Goal: Task Accomplishment & Management: Complete application form

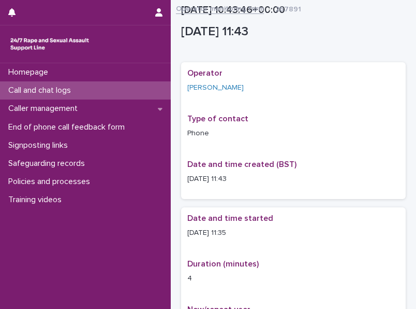
scroll to position [665, 0]
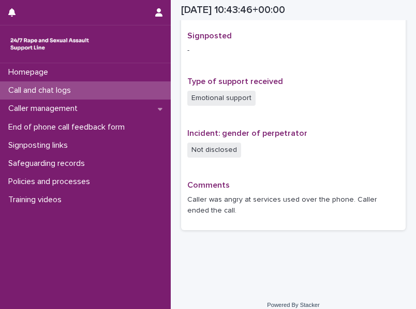
click at [126, 92] on div "Call and chat logs" at bounding box center [85, 90] width 171 height 18
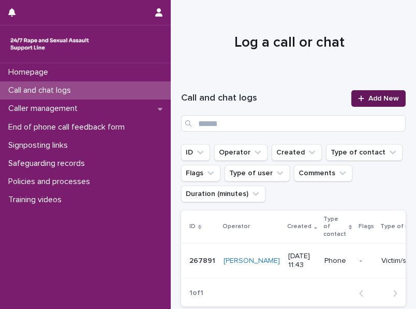
click at [386, 94] on link "Add New" at bounding box center [379, 98] width 54 height 17
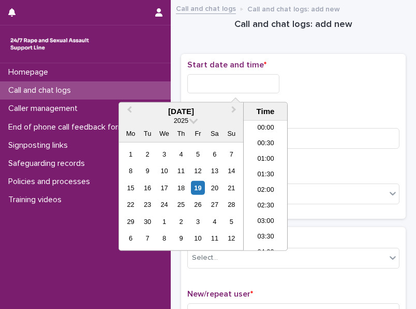
scroll to position [316, 0]
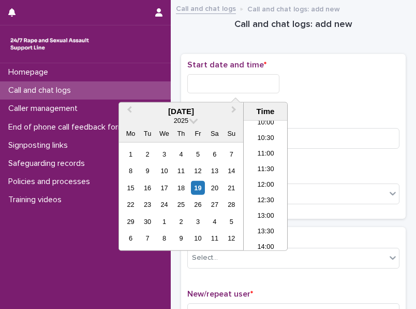
click at [241, 80] on input "text" at bounding box center [233, 83] width 92 height 19
click at [201, 186] on div "19" at bounding box center [198, 188] width 14 height 14
click at [249, 83] on input "**********" at bounding box center [233, 83] width 92 height 19
type input "**********"
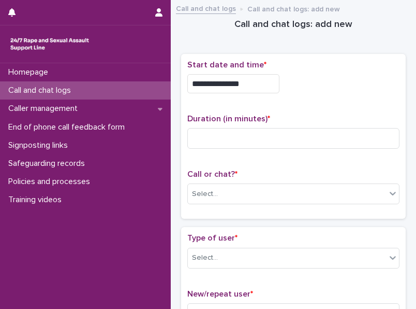
click at [311, 90] on div "**********" at bounding box center [293, 83] width 212 height 19
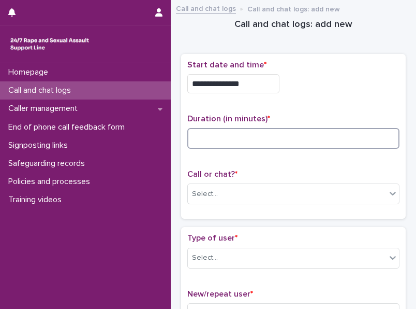
click at [227, 134] on input at bounding box center [293, 138] width 212 height 21
type input "**"
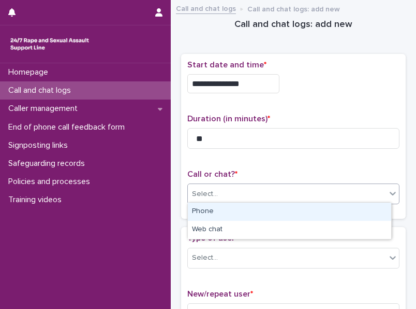
click at [388, 193] on icon at bounding box center [393, 193] width 10 height 10
click at [315, 210] on div "Phone" at bounding box center [290, 212] width 204 height 18
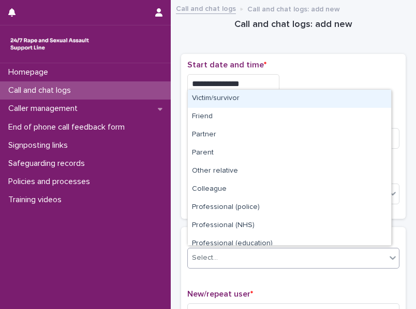
click at [388, 253] on icon at bounding box center [393, 257] width 10 height 10
click at [296, 100] on div "Victim/survivor" at bounding box center [290, 99] width 204 height 18
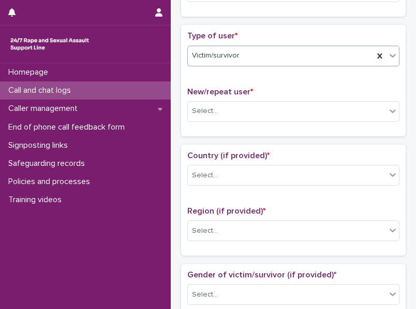
scroll to position [212, 0]
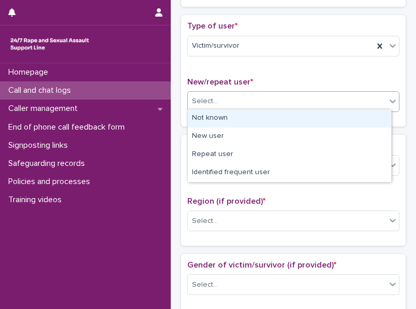
click at [388, 101] on icon at bounding box center [393, 101] width 10 height 10
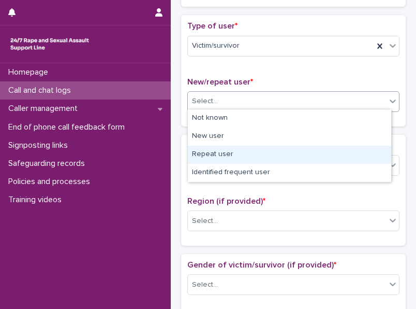
click at [379, 153] on div "Repeat user" at bounding box center [290, 155] width 204 height 18
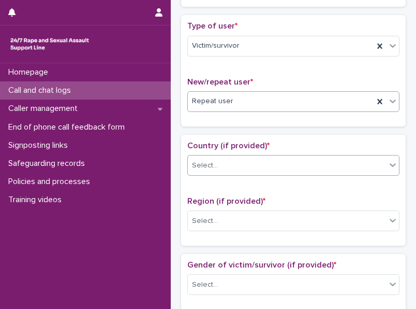
click at [388, 160] on icon at bounding box center [393, 165] width 10 height 10
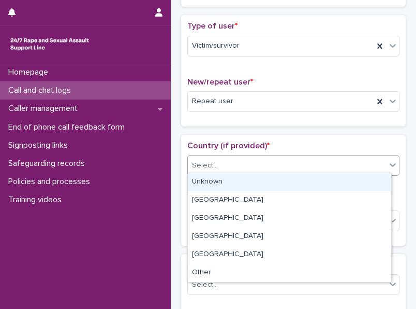
click at [378, 180] on div "Unknown" at bounding box center [290, 182] width 204 height 18
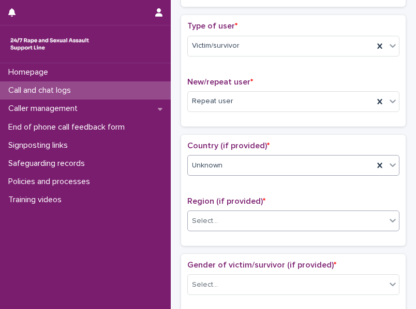
click at [388, 219] on icon at bounding box center [393, 220] width 10 height 10
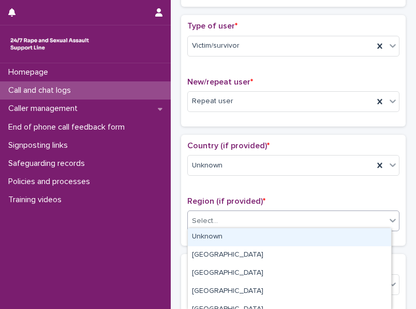
click at [360, 238] on div "Unknown" at bounding box center [290, 237] width 204 height 18
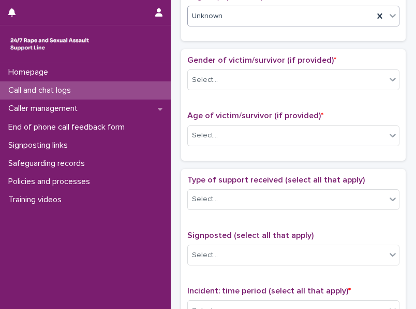
scroll to position [418, 0]
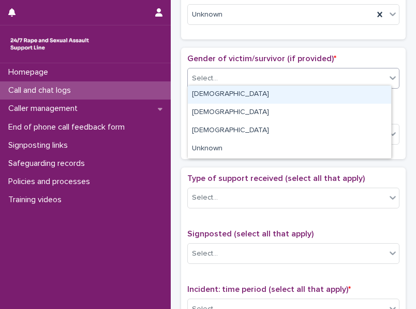
click at [388, 74] on icon at bounding box center [393, 78] width 10 height 10
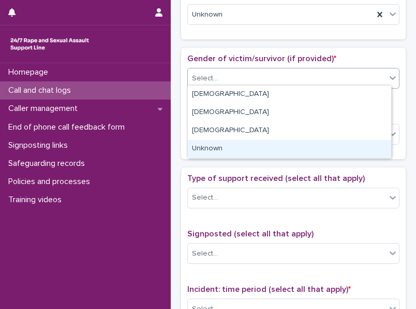
click at [378, 150] on div "Unknown" at bounding box center [290, 149] width 204 height 18
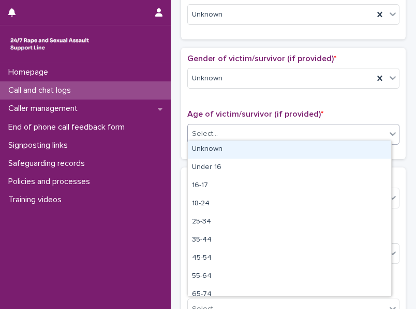
click at [390, 132] on icon at bounding box center [393, 134] width 6 height 4
click at [342, 150] on div "Unknown" at bounding box center [290, 149] width 204 height 18
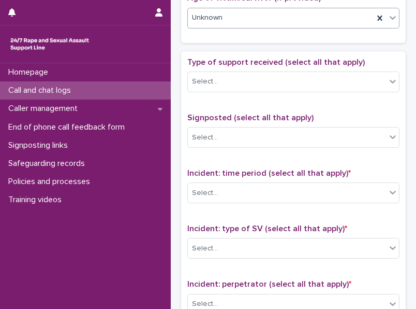
scroll to position [542, 0]
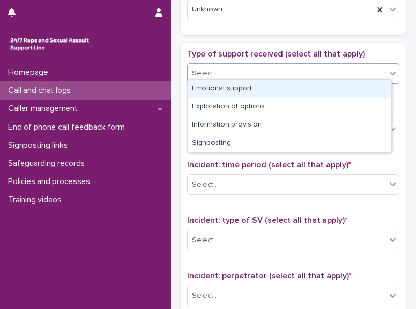
click at [388, 70] on icon at bounding box center [393, 73] width 10 height 10
click at [309, 88] on div "Emotional support" at bounding box center [290, 89] width 204 height 18
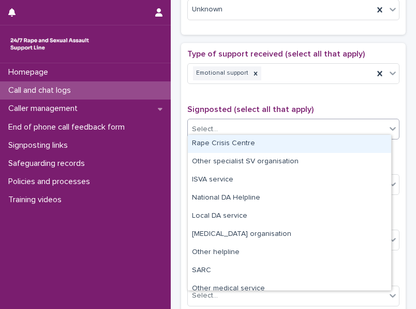
click at [391, 126] on div at bounding box center [393, 128] width 12 height 19
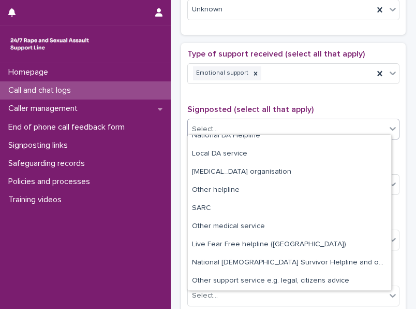
scroll to position [272, 0]
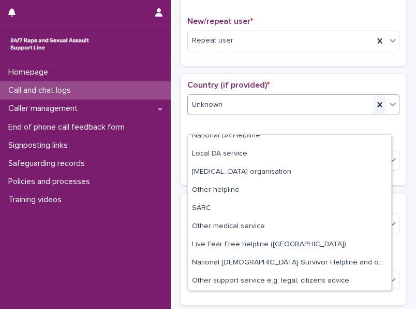
click at [378, 102] on icon at bounding box center [380, 104] width 5 height 5
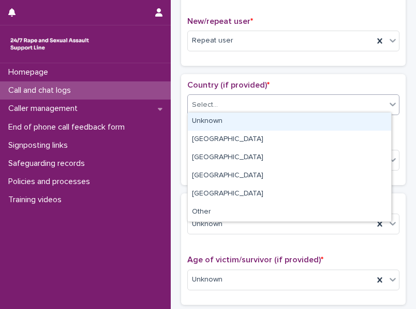
click at [374, 102] on div "Select..." at bounding box center [287, 104] width 198 height 17
click at [371, 122] on div "Unknown" at bounding box center [290, 121] width 204 height 18
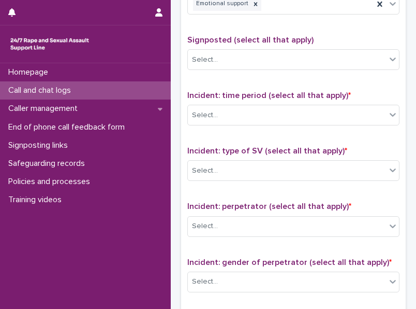
scroll to position [613, 0]
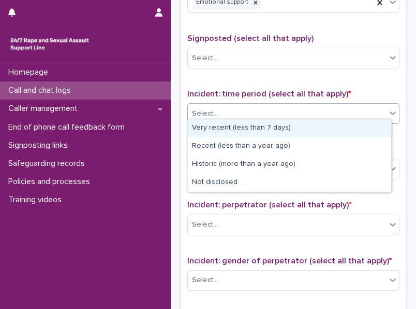
click at [388, 112] on icon at bounding box center [393, 113] width 10 height 10
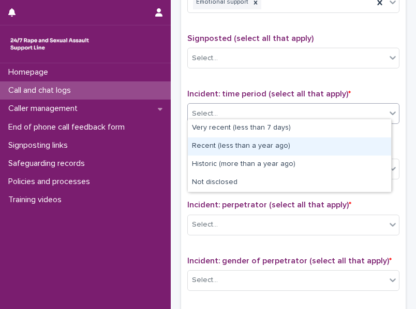
click at [271, 149] on div "Recent (less than a year ago)" at bounding box center [290, 146] width 204 height 18
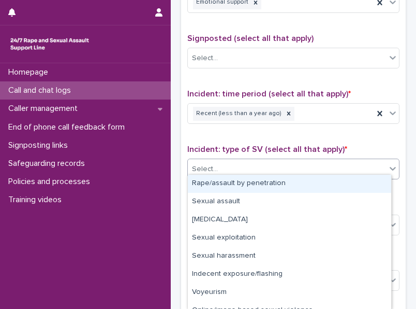
click at [388, 165] on icon at bounding box center [393, 168] width 10 height 10
click at [332, 179] on div "Rape/assault by penetration" at bounding box center [290, 184] width 204 height 18
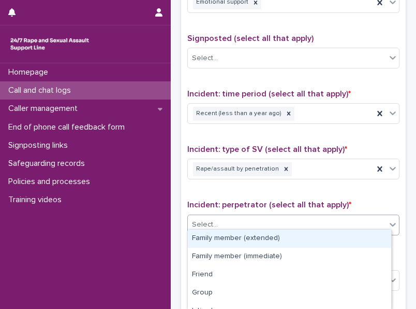
click at [388, 222] on icon at bounding box center [393, 224] width 10 height 10
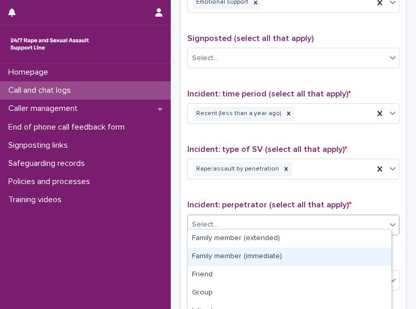
click at [297, 256] on div "Family member (immediate)" at bounding box center [290, 257] width 204 height 18
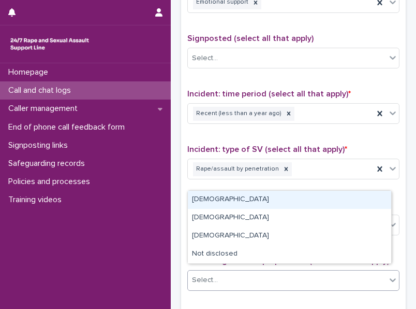
click at [388, 276] on icon at bounding box center [393, 280] width 10 height 10
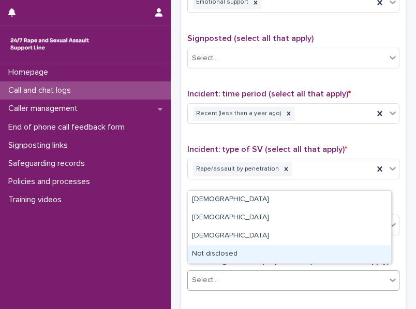
click at [380, 256] on div "Not disclosed" at bounding box center [290, 254] width 204 height 18
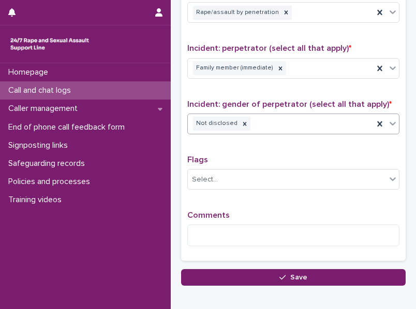
scroll to position [773, 0]
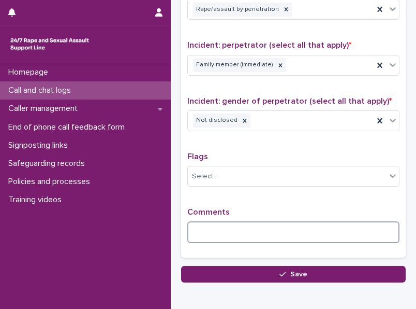
click at [241, 228] on textarea at bounding box center [293, 232] width 212 height 22
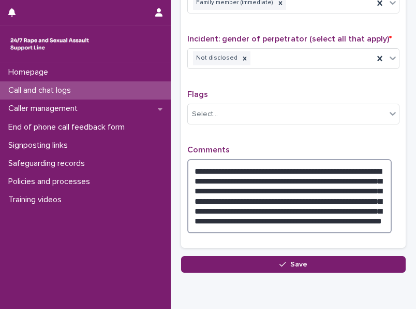
scroll to position [853, 0]
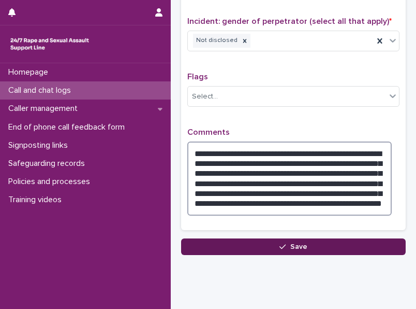
type textarea "**********"
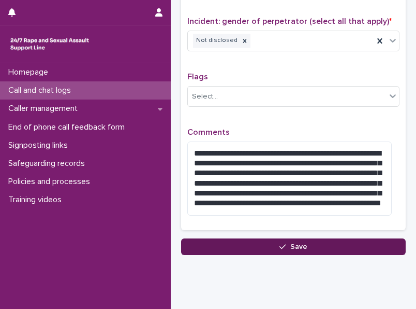
click at [320, 241] on button "Save" at bounding box center [293, 246] width 225 height 17
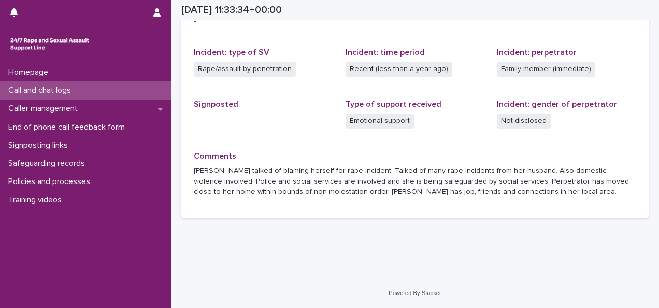
scroll to position [264, 0]
click at [158, 17] on button "button" at bounding box center [157, 12] width 20 height 25
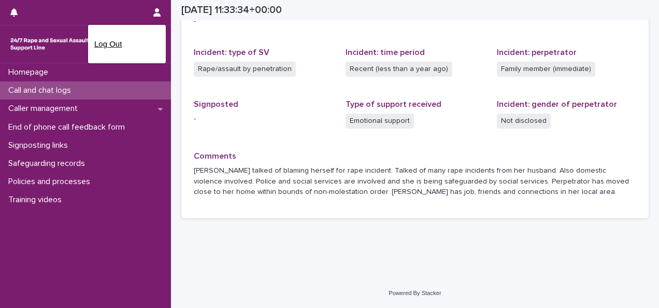
click at [117, 45] on p "Log Out" at bounding box center [126, 44] width 65 height 18
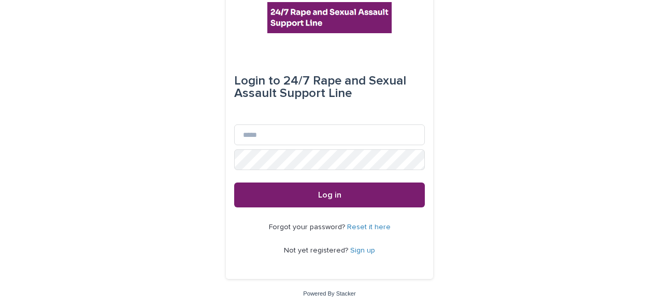
scroll to position [23, 0]
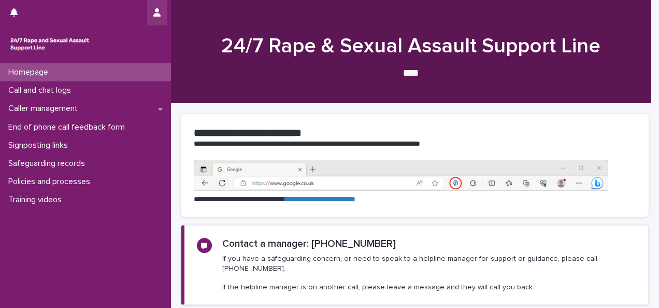
click at [162, 15] on button "button" at bounding box center [157, 12] width 20 height 25
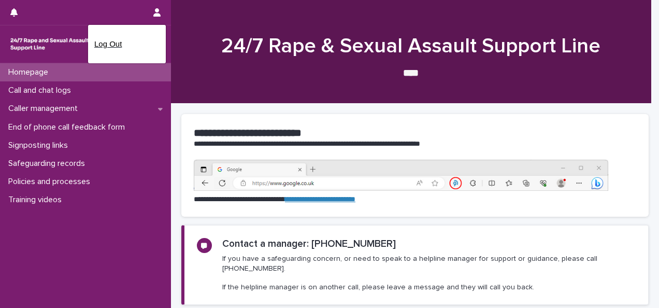
click at [116, 44] on p "Log Out" at bounding box center [126, 44] width 65 height 18
